Goal: Task Accomplishment & Management: Use online tool/utility

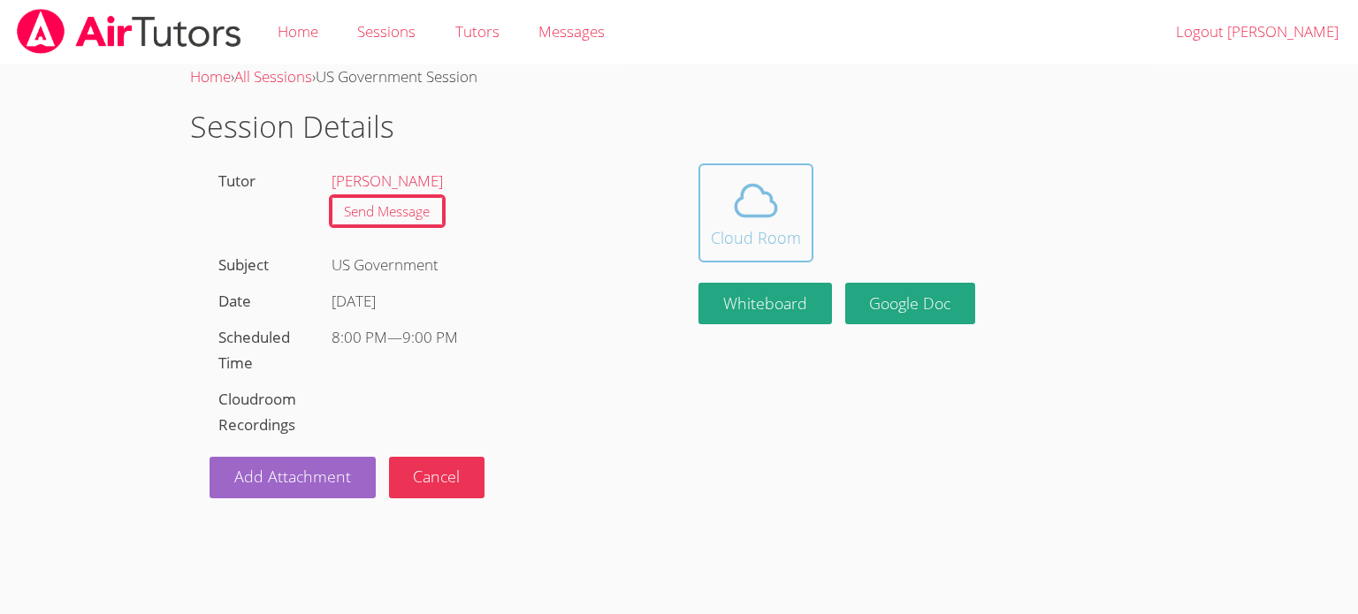
click at [773, 202] on icon at bounding box center [755, 200] width 41 height 31
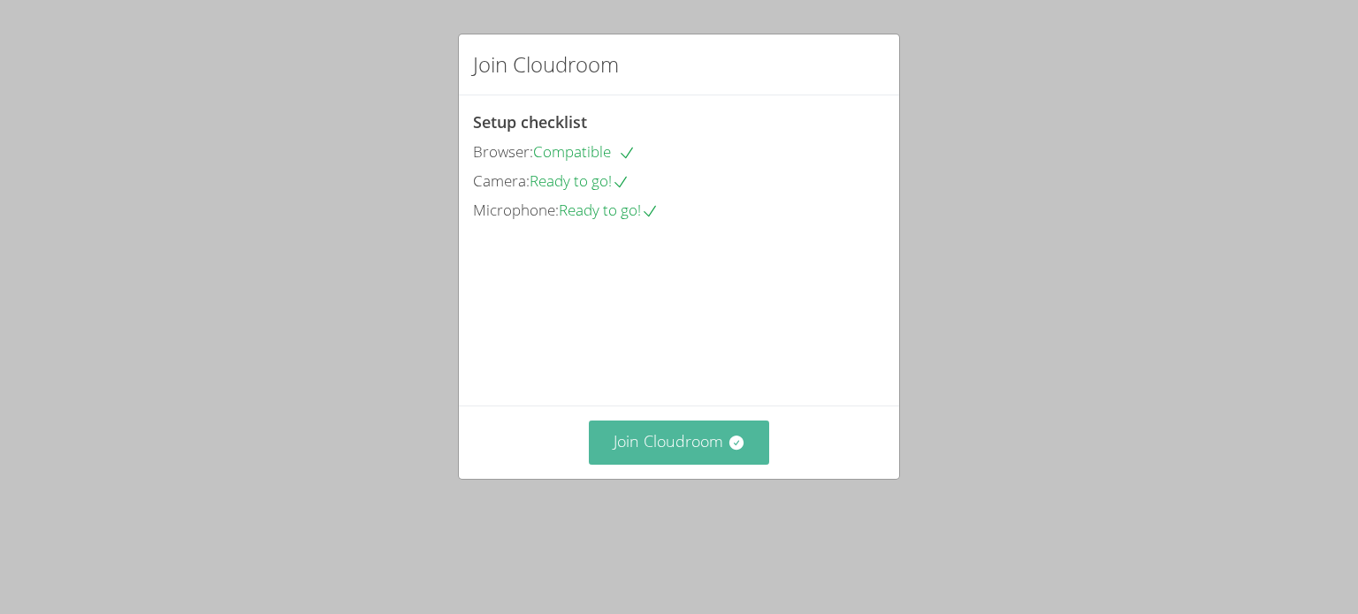
click at [708, 464] on button "Join Cloudroom" at bounding box center [679, 442] width 181 height 43
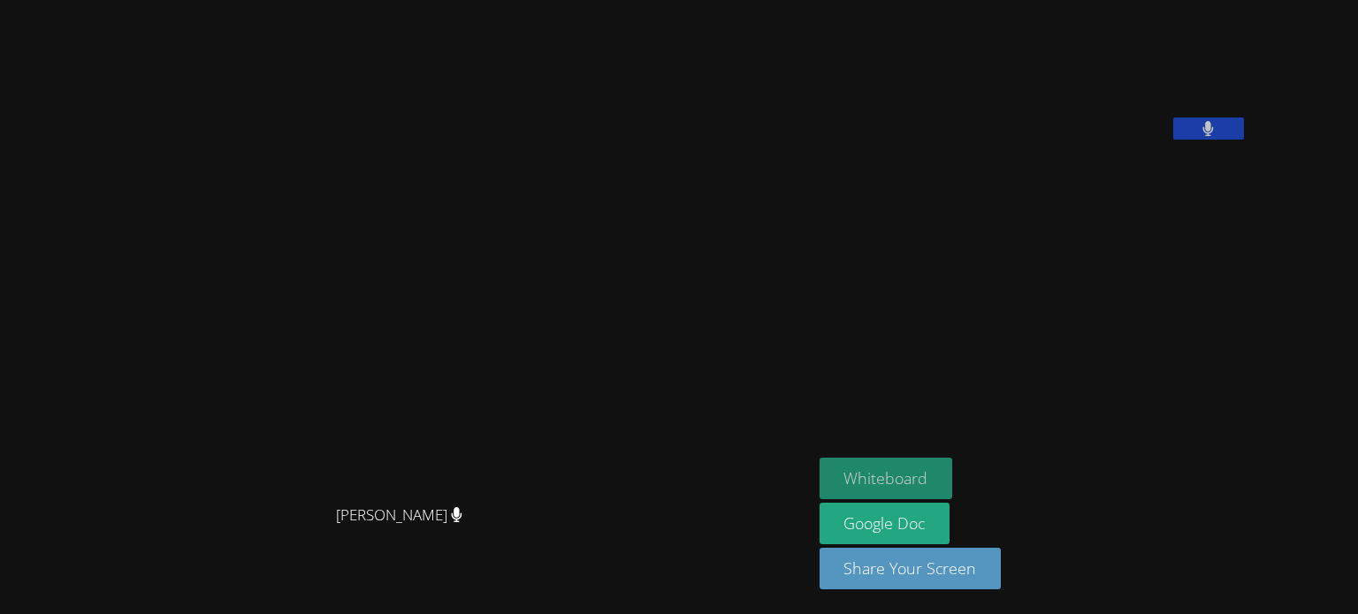
click at [953, 471] on button "Whiteboard" at bounding box center [885, 479] width 133 height 42
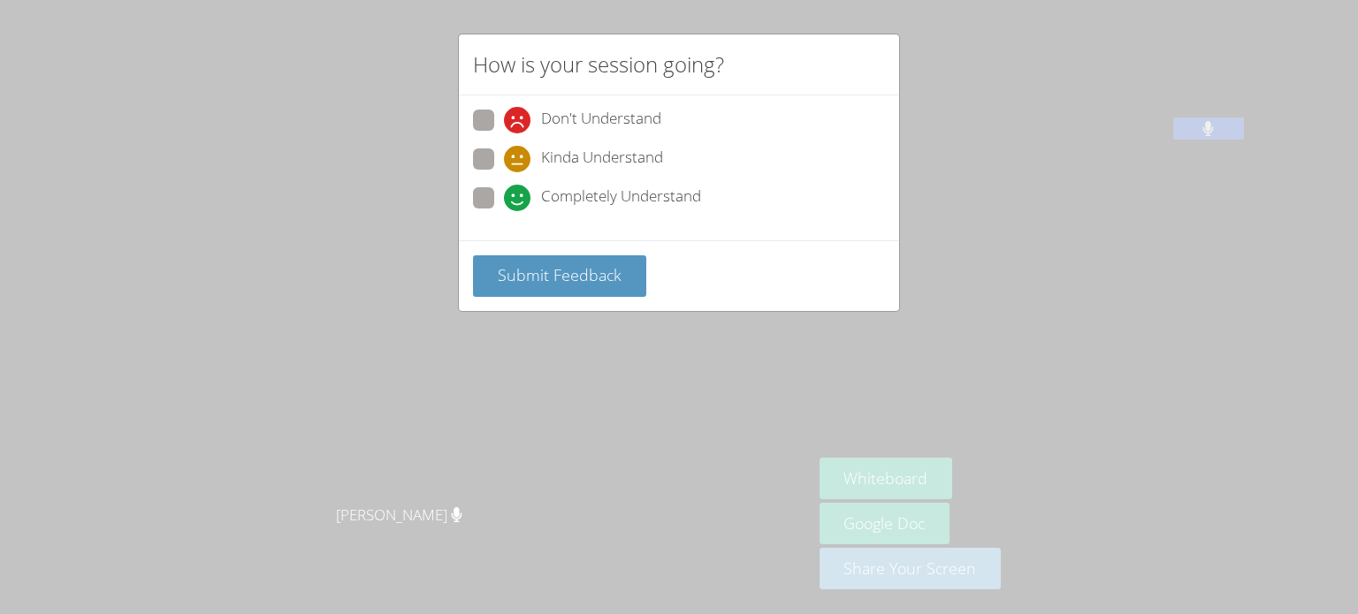
click at [476, 209] on label "Completely Understand" at bounding box center [587, 199] width 228 height 24
click at [504, 202] on input "Completely Understand" at bounding box center [511, 194] width 15 height 15
radio input "true"
click at [522, 284] on span "Submit Feedback" at bounding box center [560, 274] width 124 height 21
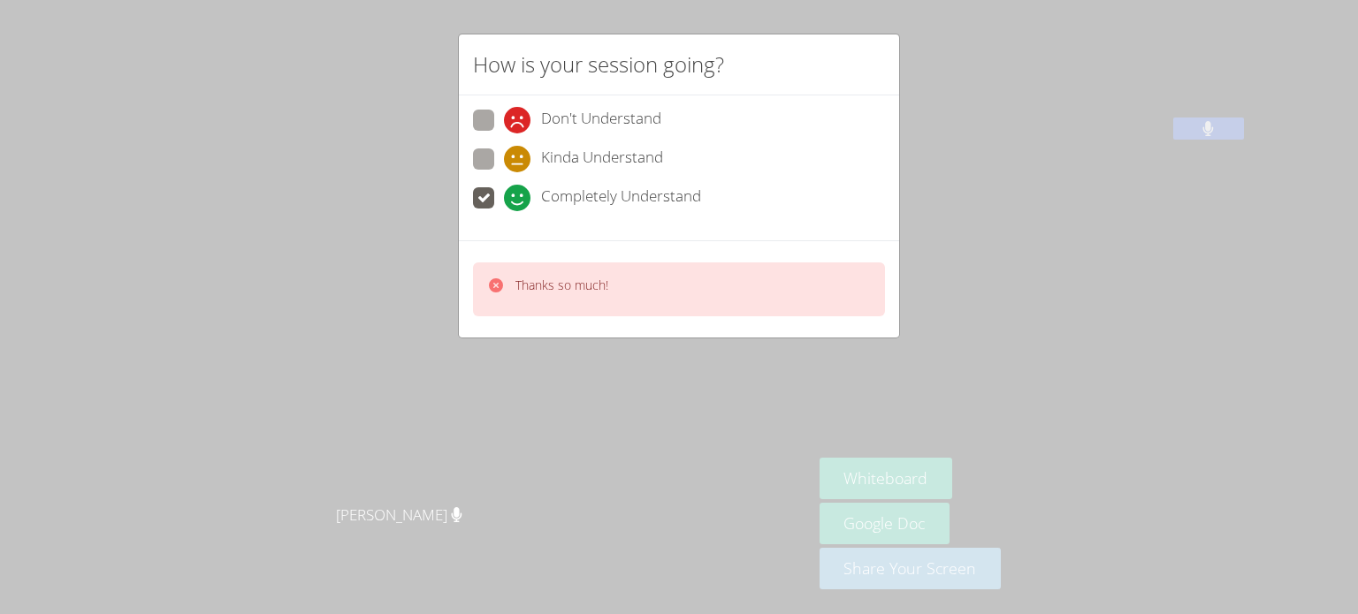
click at [657, 354] on div "How is your session going? Don't Understand Kinda Understand Completely Underst…" at bounding box center [679, 307] width 1358 height 614
